Goal: Register for event/course

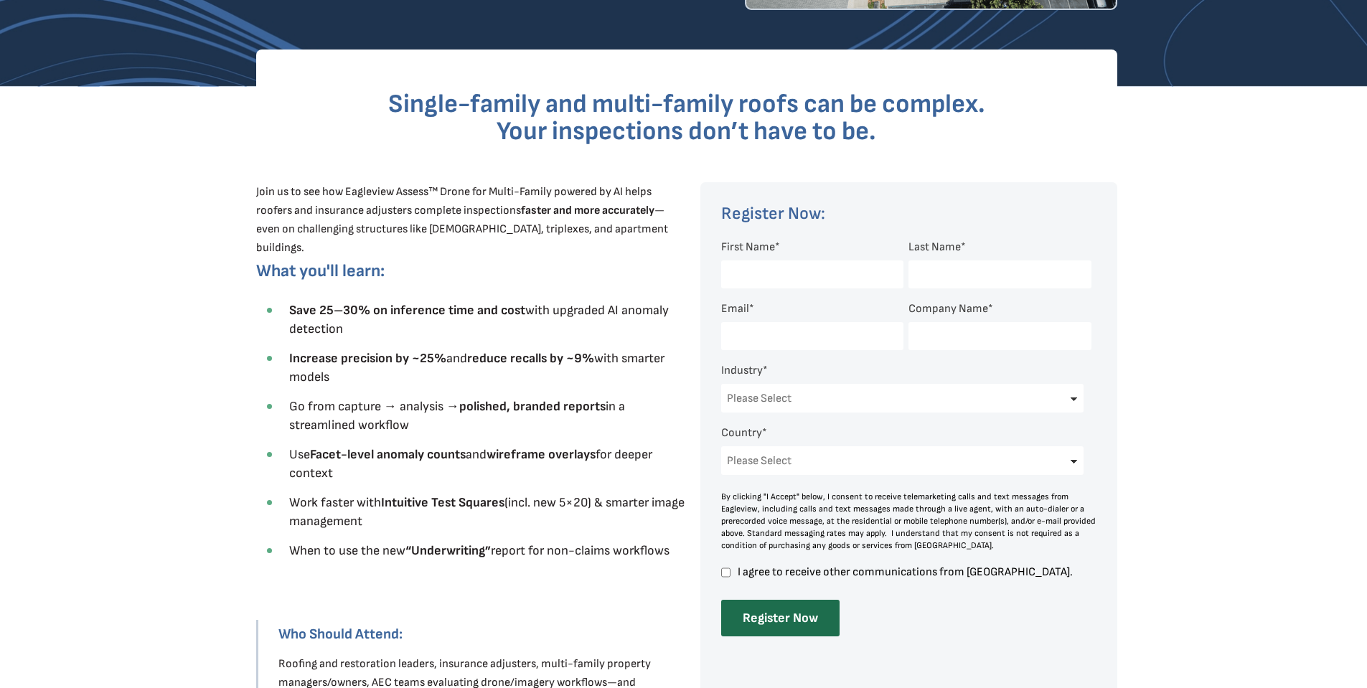
scroll to position [359, 0]
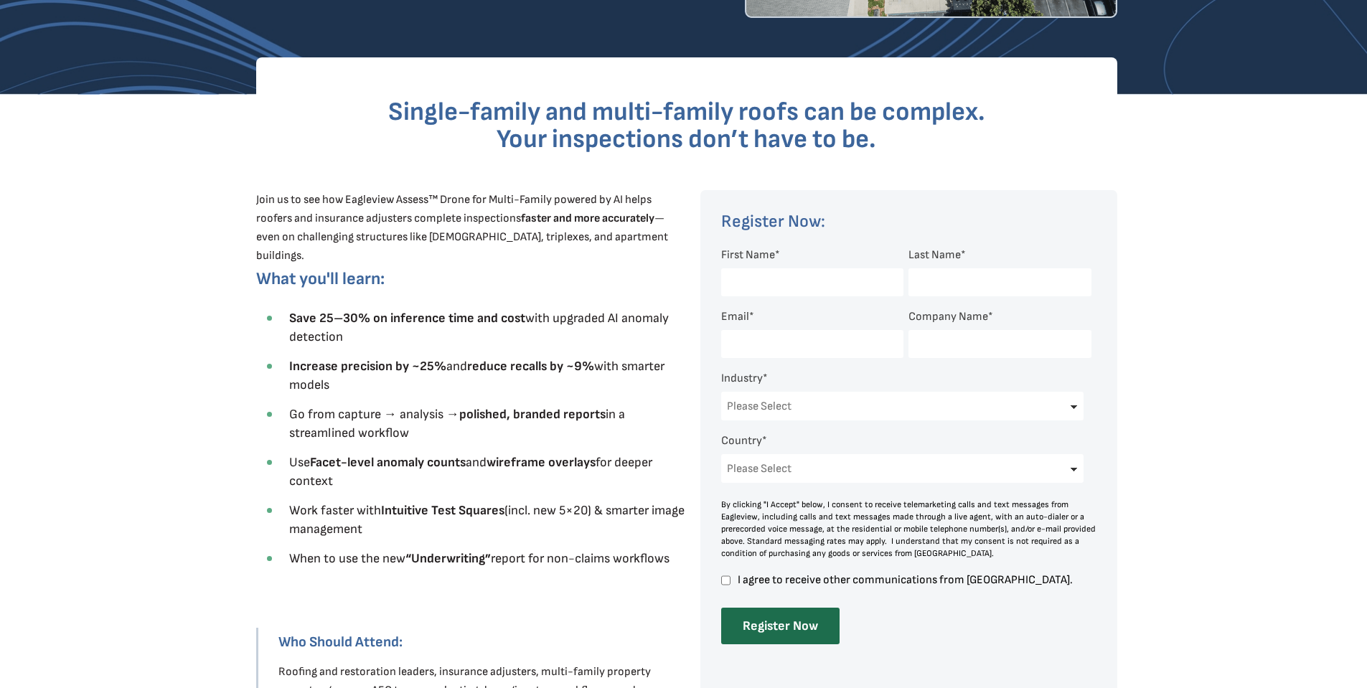
click at [784, 280] on input "First Name *" at bounding box center [812, 282] width 182 height 28
type input "[PERSON_NAME]"
type input "[PERSON_NAME][EMAIL_ADDRESS][DOMAIN_NAME]"
type input "[PERSON_NAME] Construction Consulting"
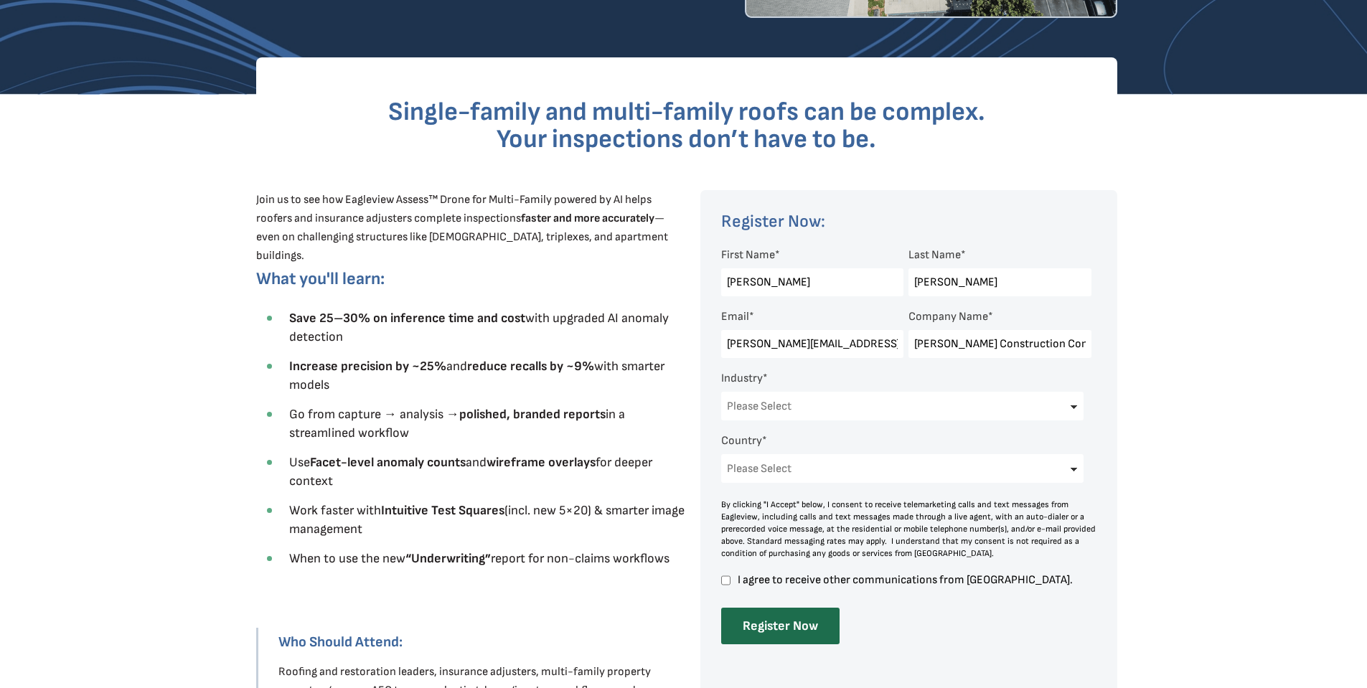
select select "[GEOGRAPHIC_DATA]"
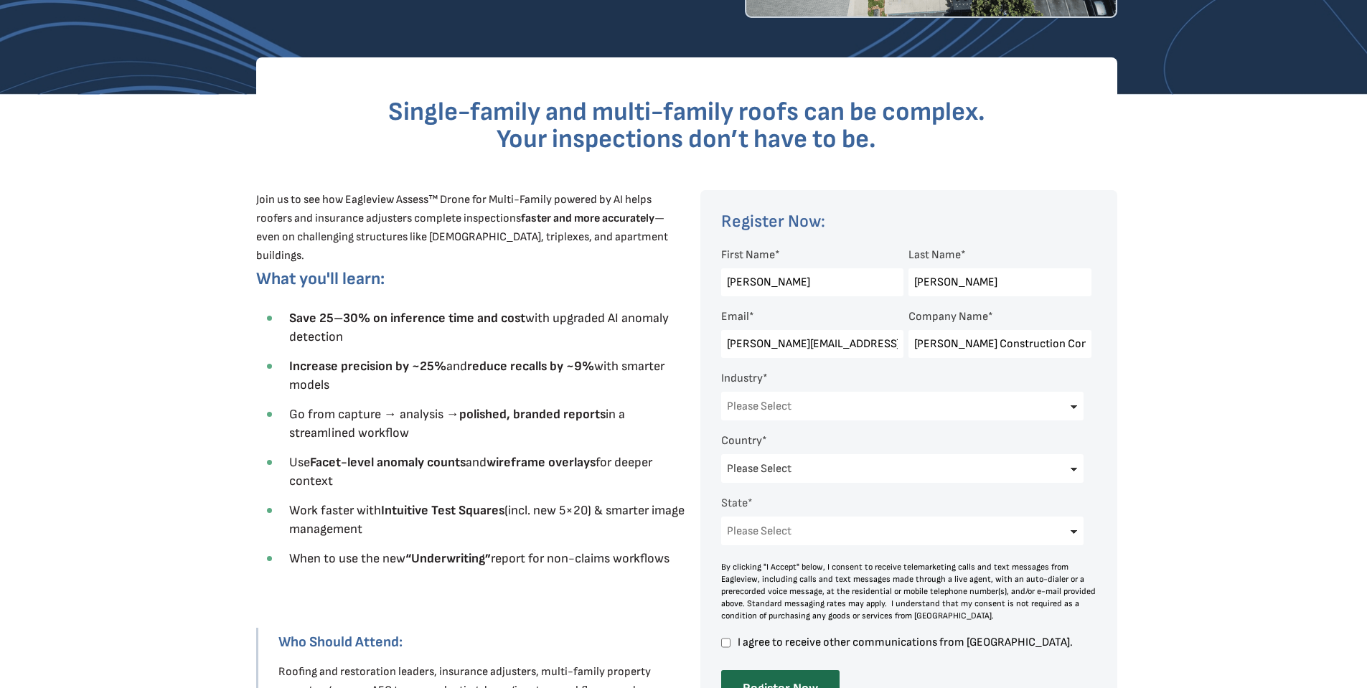
select select "[US_STATE]"
click at [1072, 405] on select "Please Select Architects & Engineering Construction Electric/Gas Utilities Gove…" at bounding box center [902, 406] width 363 height 29
select select "Architects & Engineering"
click at [721, 392] on select "Please Select Architects & Engineering Construction Electric/Gas Utilities Gove…" at bounding box center [902, 406] width 363 height 29
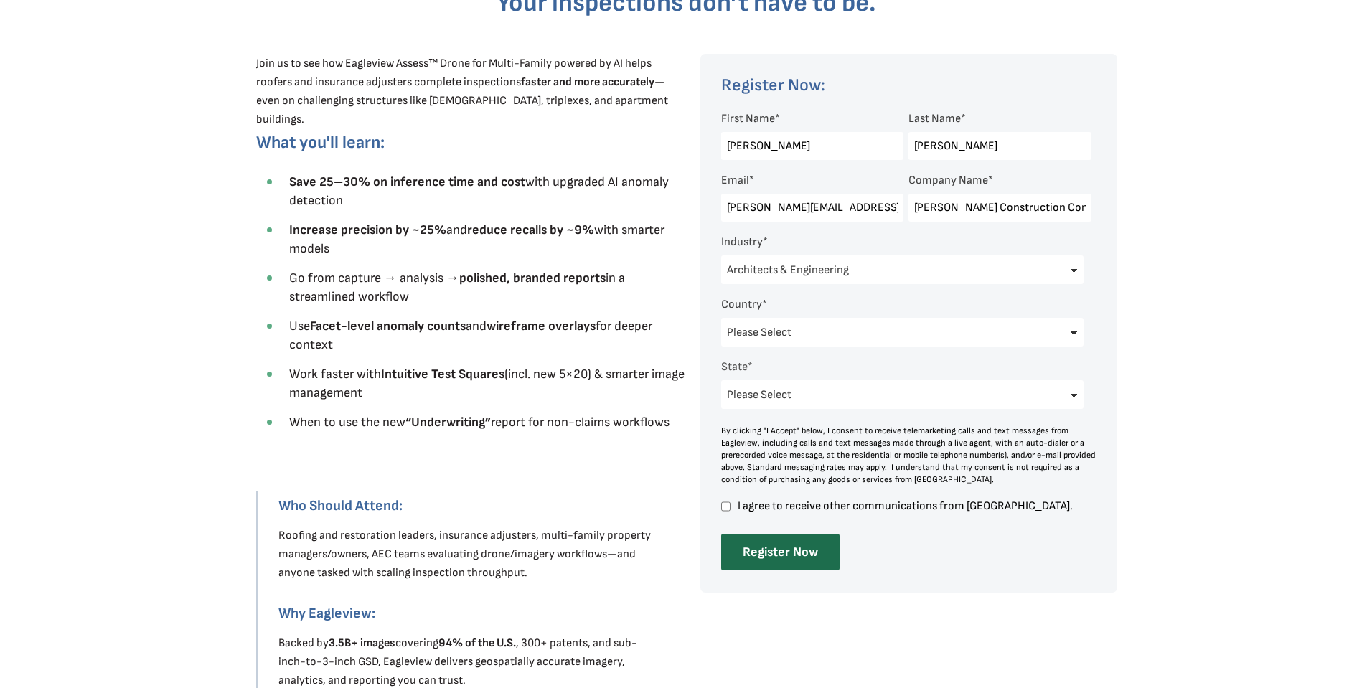
scroll to position [496, 0]
click at [782, 549] on input "Register Now" at bounding box center [780, 551] width 118 height 37
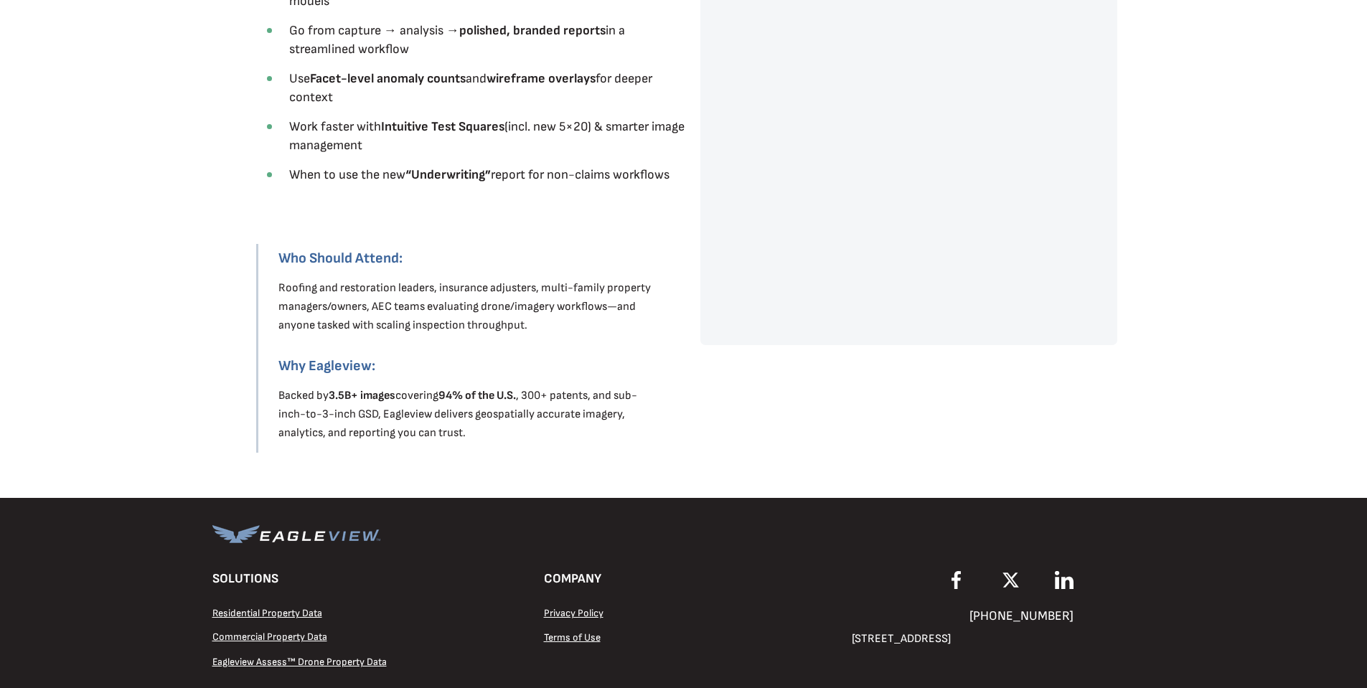
scroll to position [718, 0]
